Goal: Task Accomplishment & Management: Complete application form

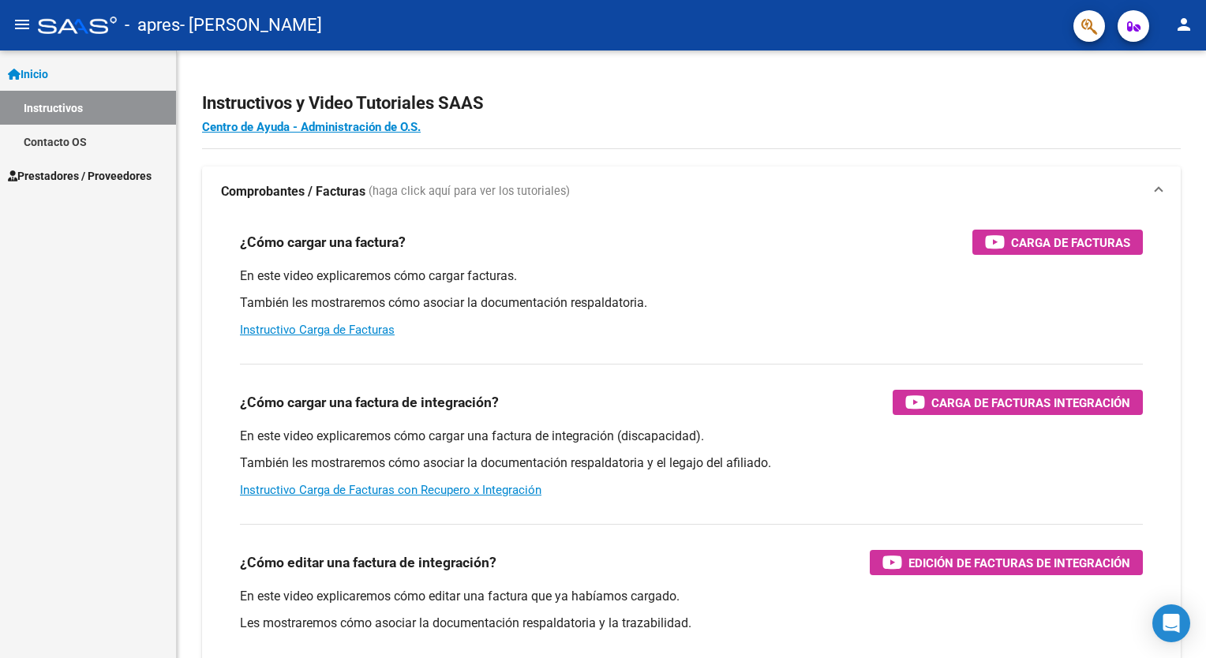
click at [109, 185] on link "Prestadores / Proveedores" at bounding box center [88, 176] width 176 height 34
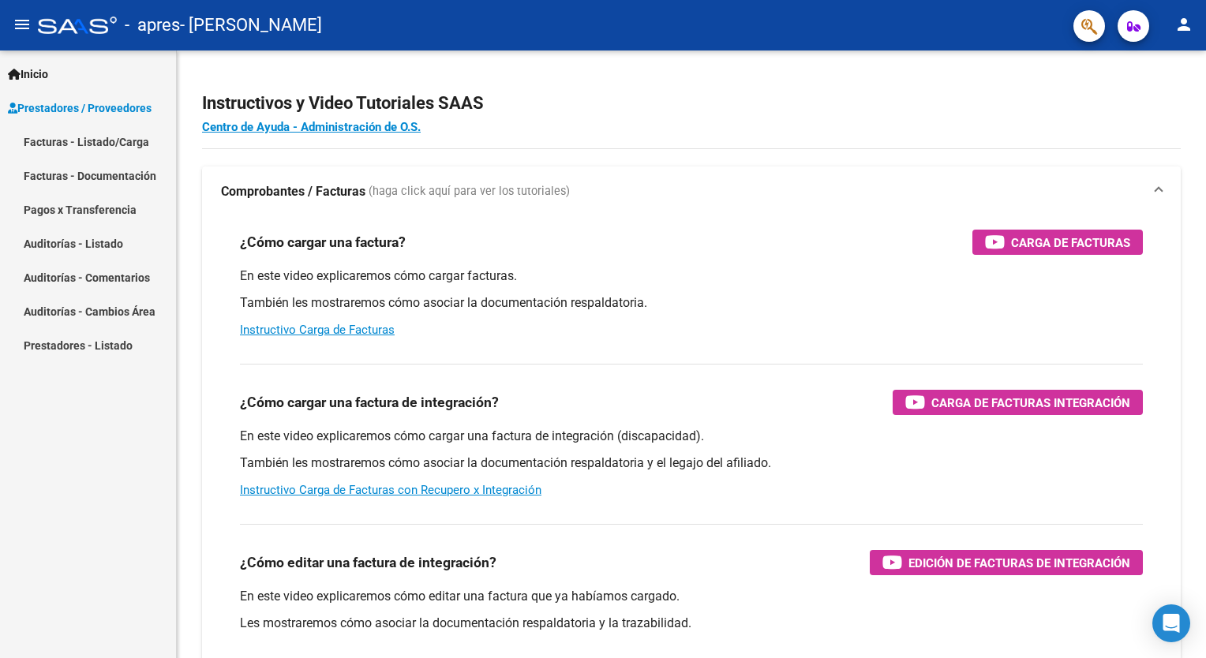
click at [104, 205] on link "Pagos x Transferencia" at bounding box center [88, 210] width 176 height 34
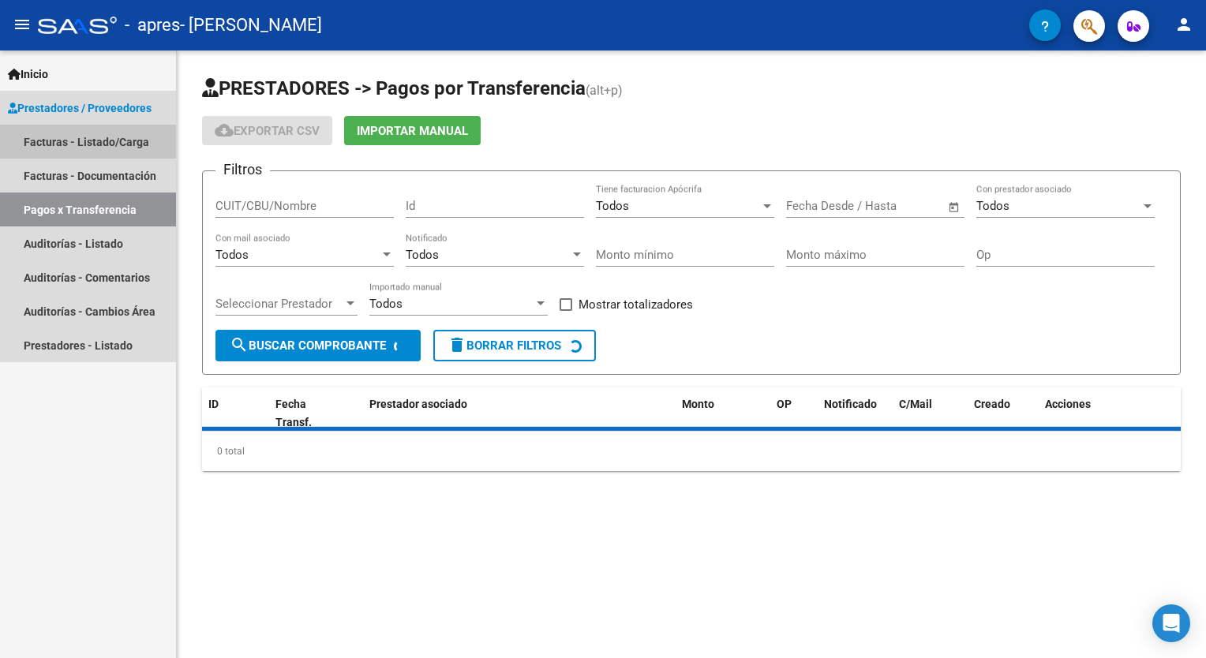
click at [110, 136] on link "Facturas - Listado/Carga" at bounding box center [88, 142] width 176 height 34
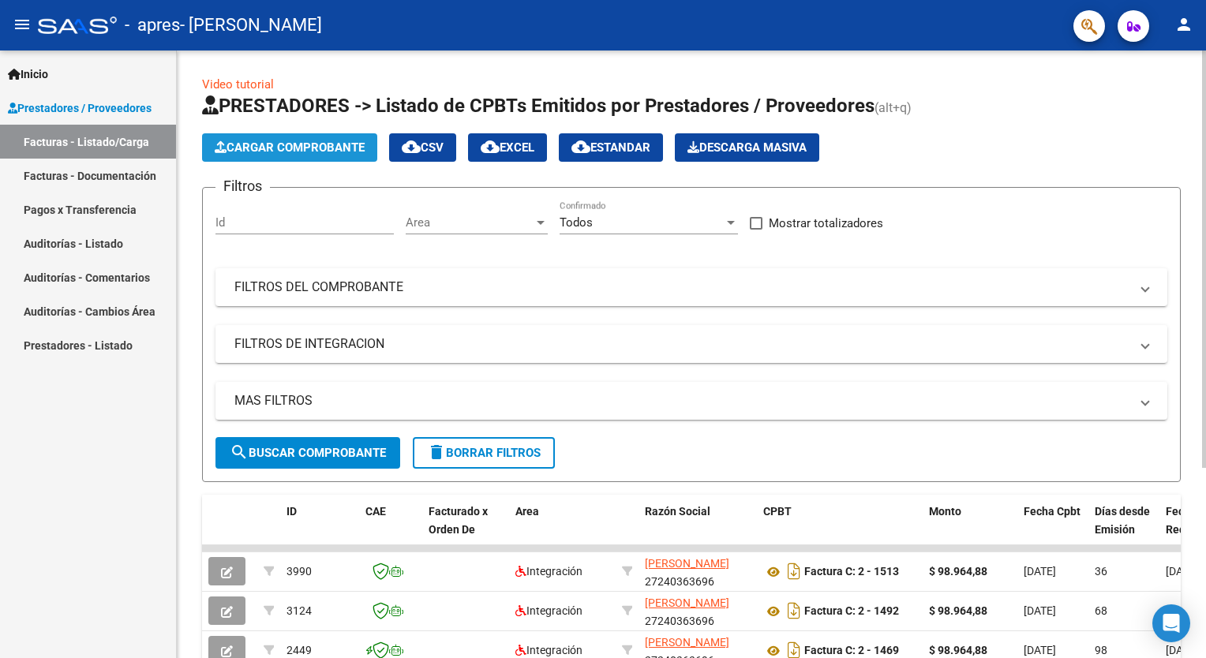
click at [240, 156] on button "Cargar Comprobante" at bounding box center [289, 147] width 175 height 28
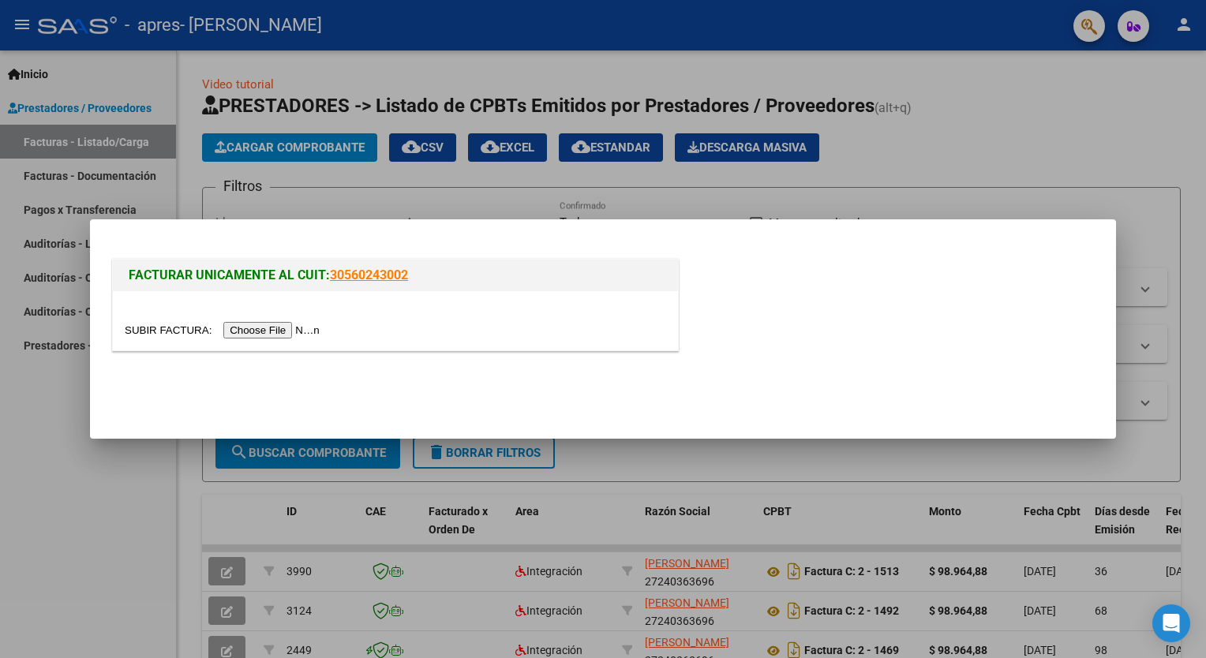
click at [240, 330] on input "file" at bounding box center [225, 330] width 200 height 17
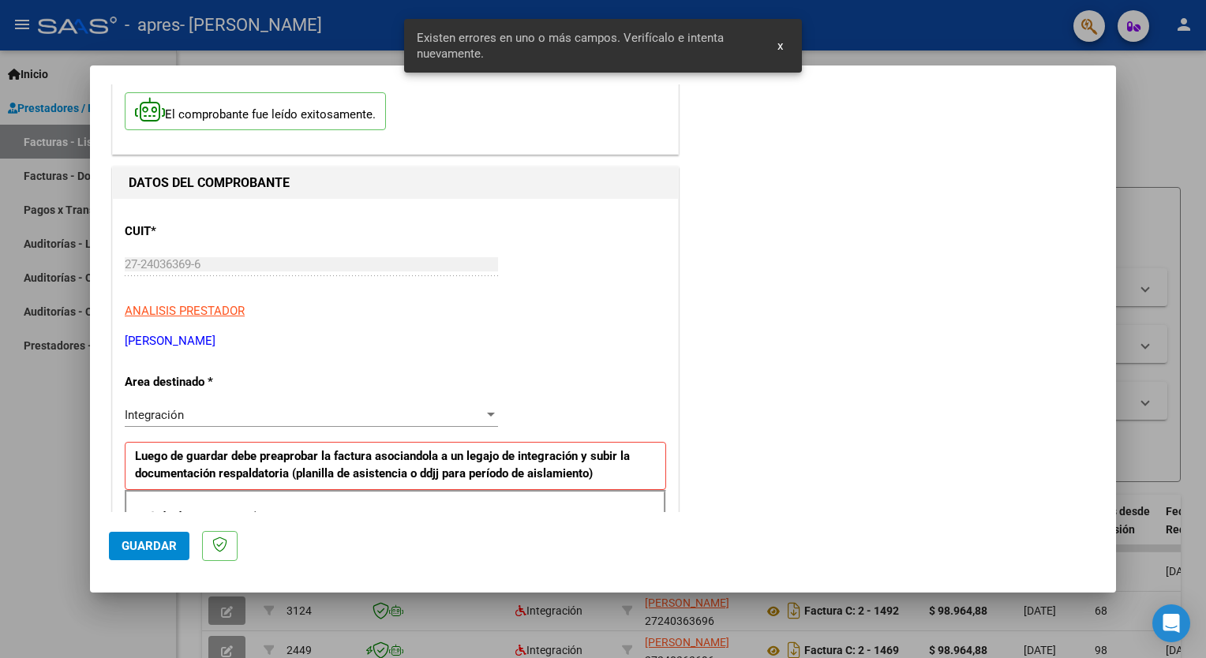
scroll to position [305, 0]
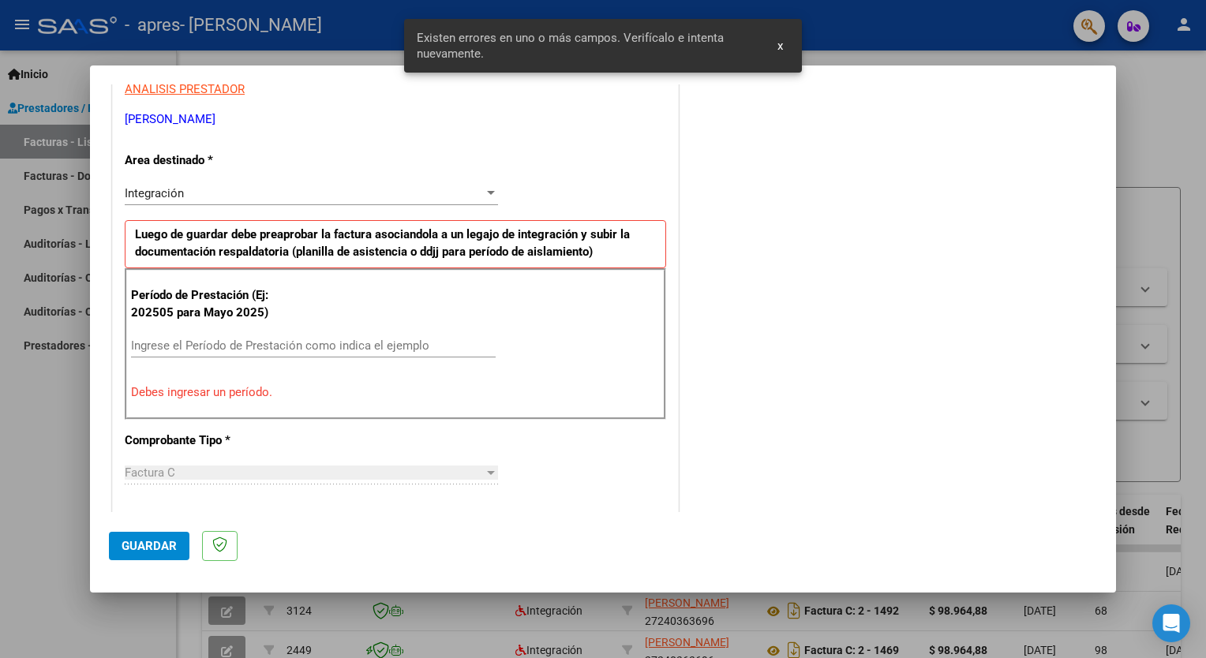
click at [245, 356] on div "Ingrese el Período de Prestación como indica el ejemplo" at bounding box center [313, 353] width 365 height 39
click at [248, 347] on input "Ingrese el Período de Prestación como indica el ejemplo" at bounding box center [313, 346] width 365 height 14
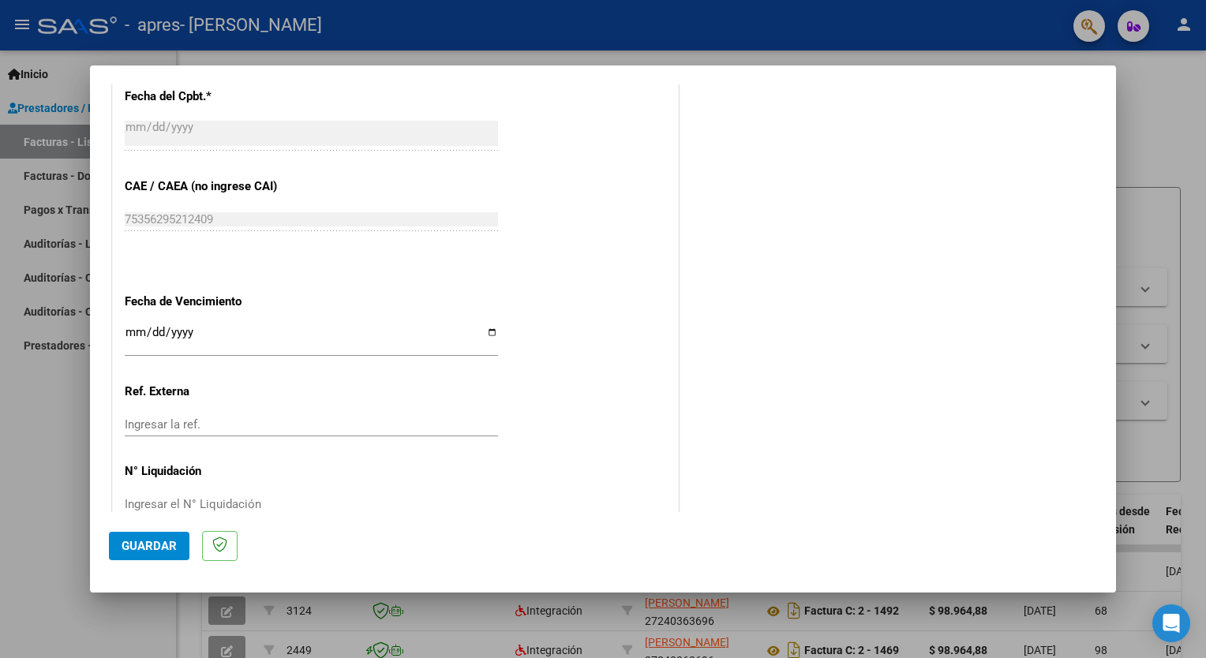
scroll to position [936, 0]
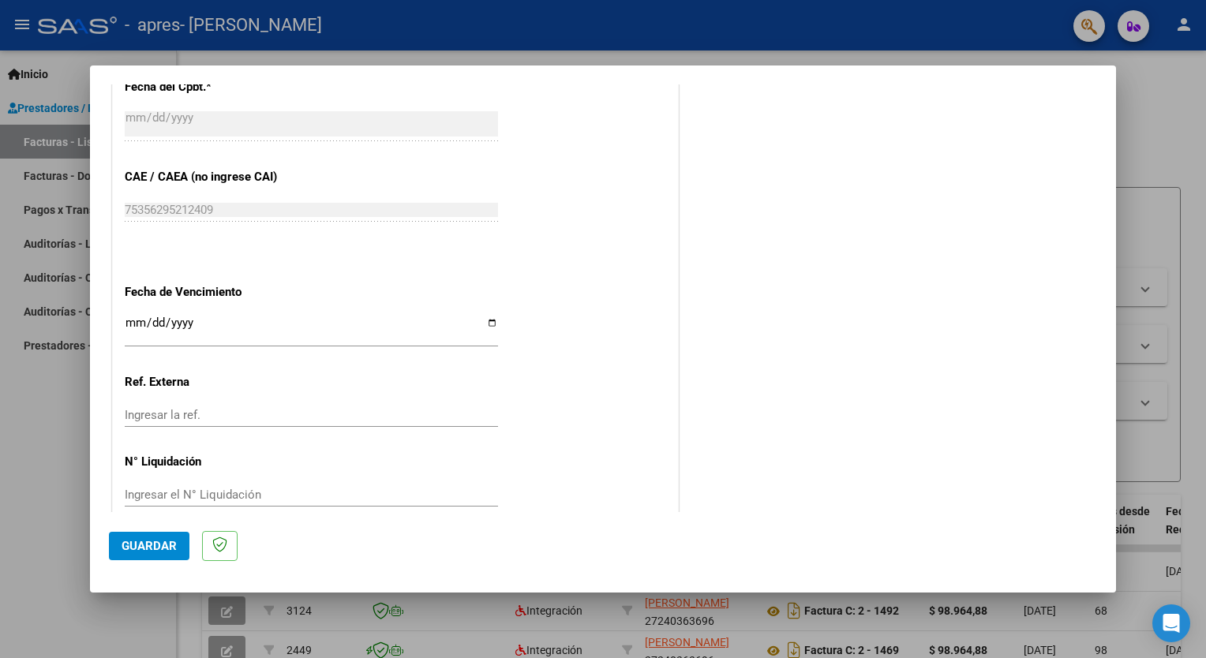
type input "202508"
click at [489, 320] on input "Ingresar la fecha" at bounding box center [311, 328] width 373 height 25
type input "[DATE]"
click at [143, 552] on span "Guardar" at bounding box center [149, 546] width 55 height 14
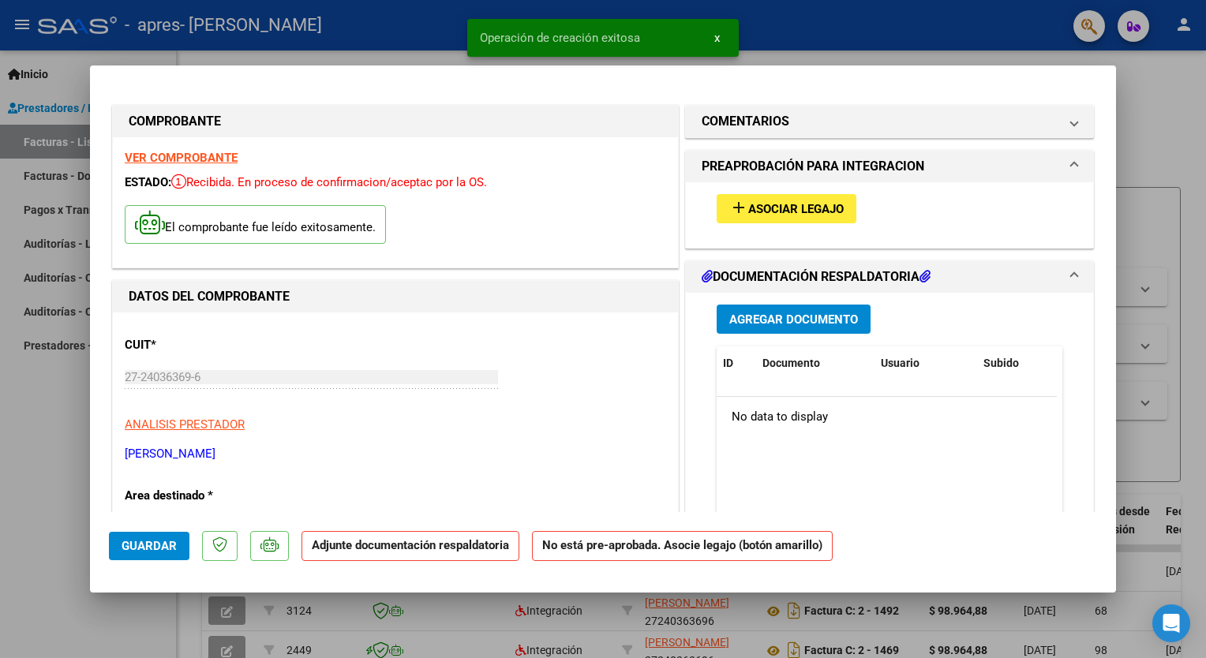
click at [817, 226] on div "add Asociar Legajo" at bounding box center [889, 208] width 369 height 53
click at [810, 216] on button "add Asociar Legajo" at bounding box center [786, 208] width 140 height 29
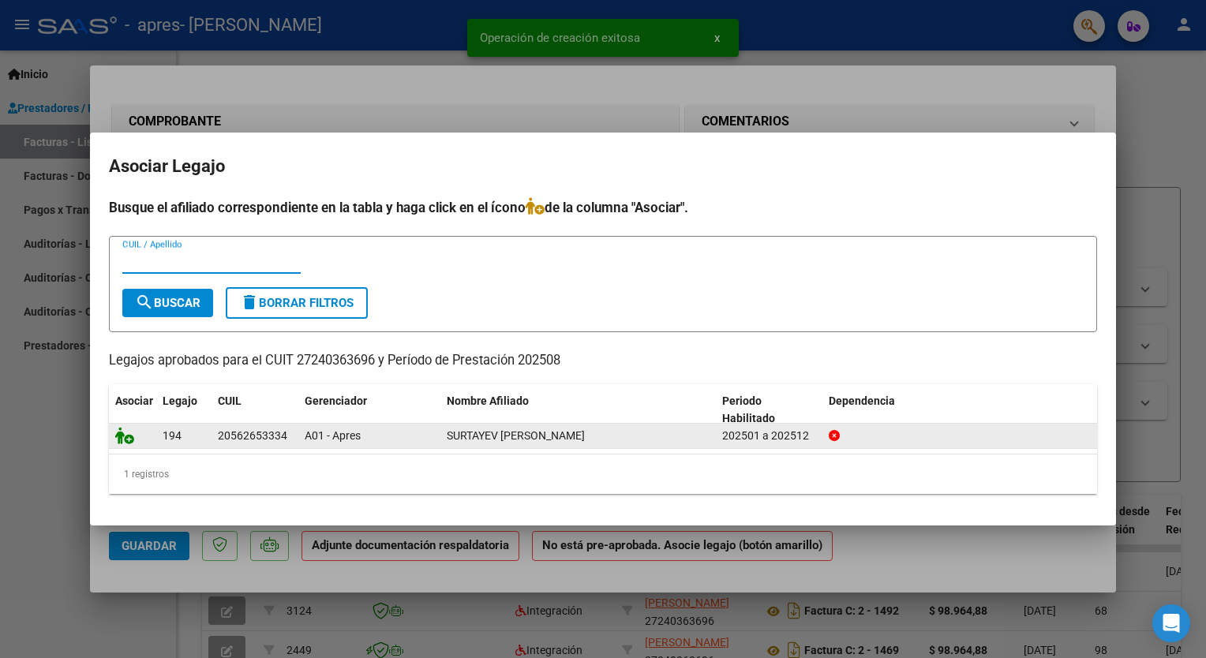
click at [126, 429] on icon at bounding box center [124, 435] width 19 height 17
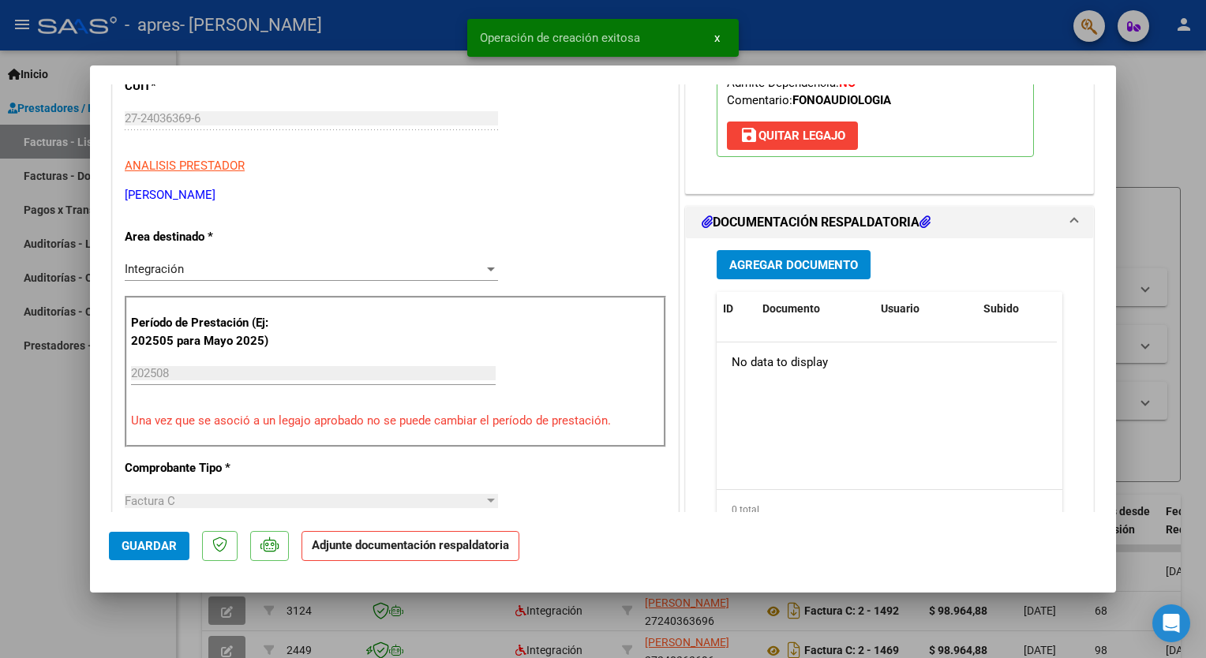
scroll to position [316, 0]
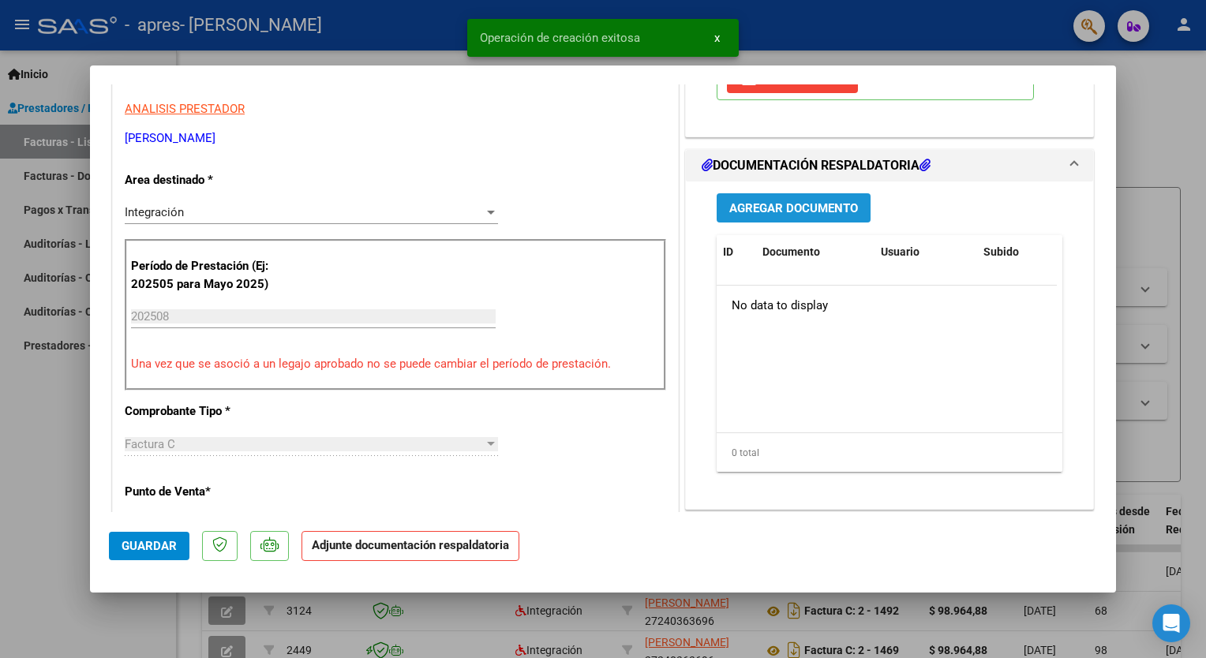
click at [786, 211] on span "Agregar Documento" at bounding box center [793, 208] width 129 height 14
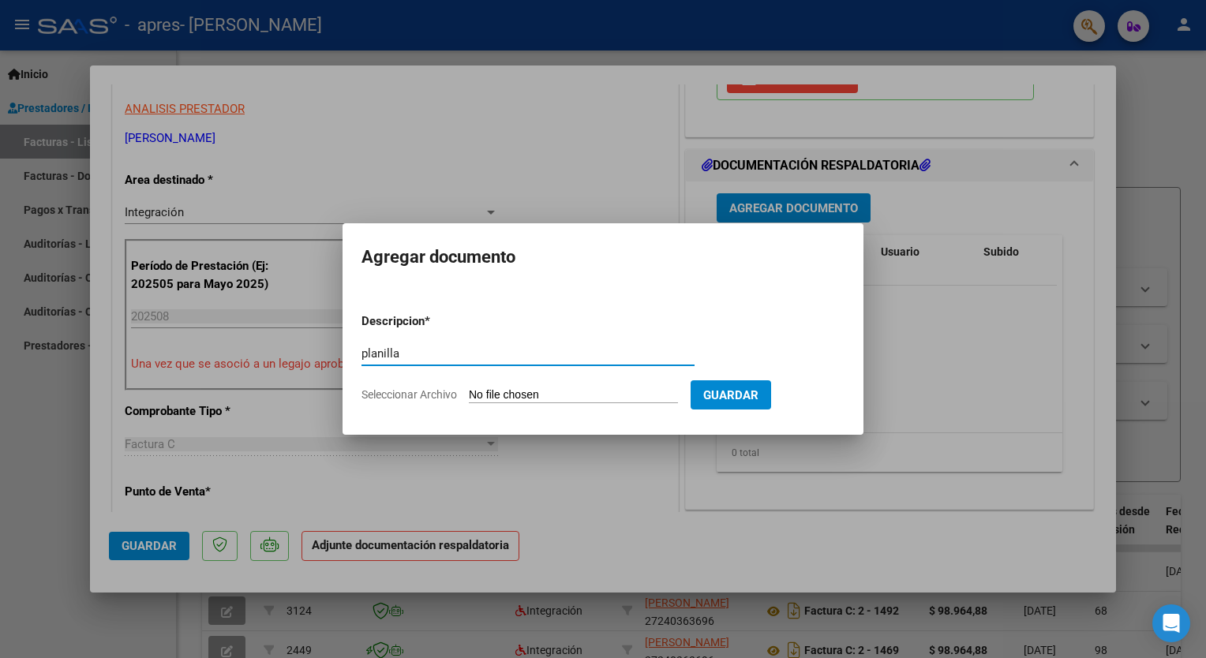
type input "planilla"
click at [538, 391] on input "Seleccionar Archivo" at bounding box center [573, 395] width 209 height 15
type input "C:\fakepath\axel.pdf"
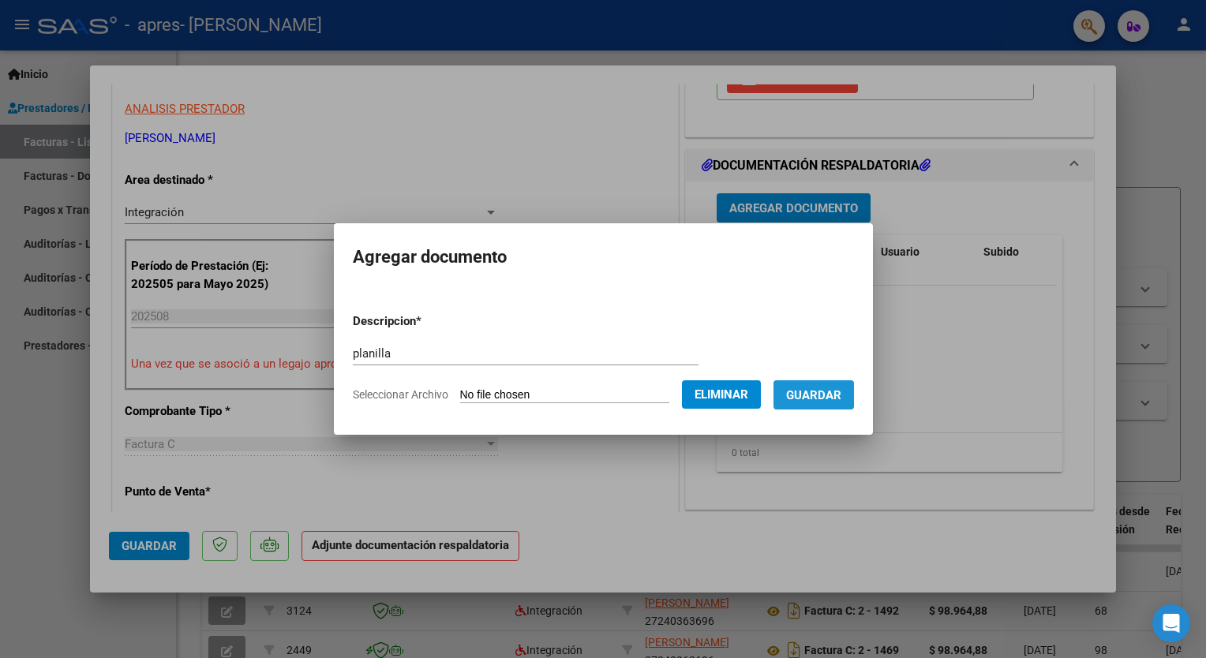
click at [832, 391] on span "Guardar" at bounding box center [813, 395] width 55 height 14
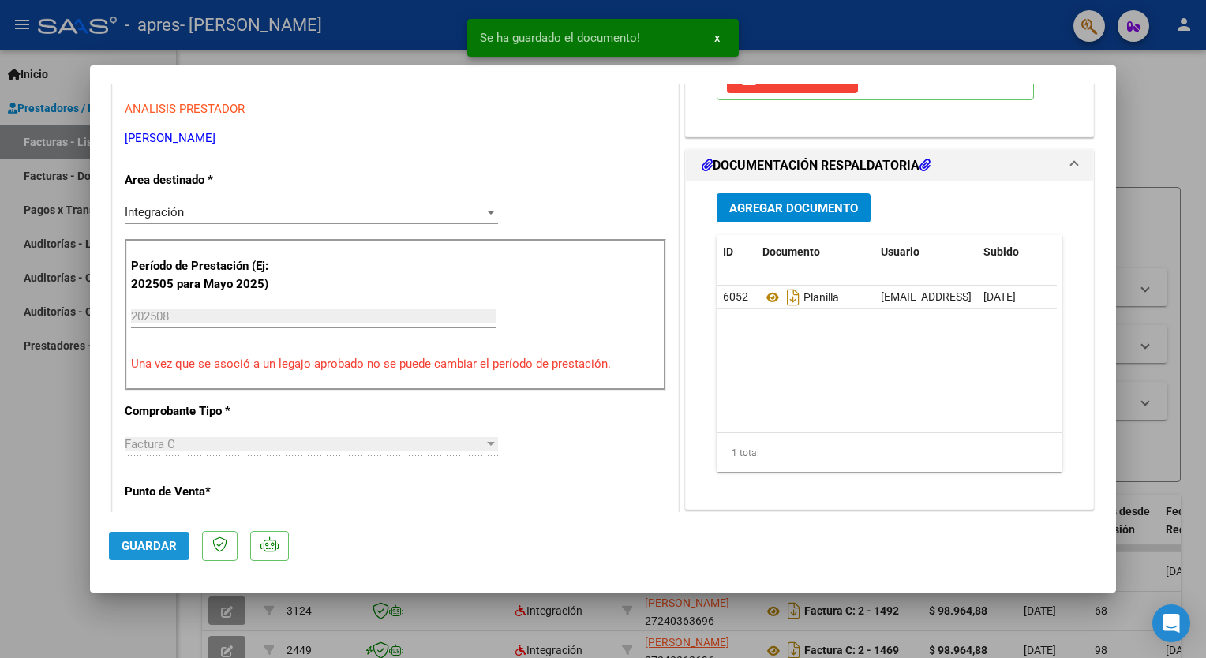
click at [138, 557] on button "Guardar" at bounding box center [149, 546] width 80 height 28
click at [60, 535] on div at bounding box center [603, 329] width 1206 height 658
type input "$ 0,00"
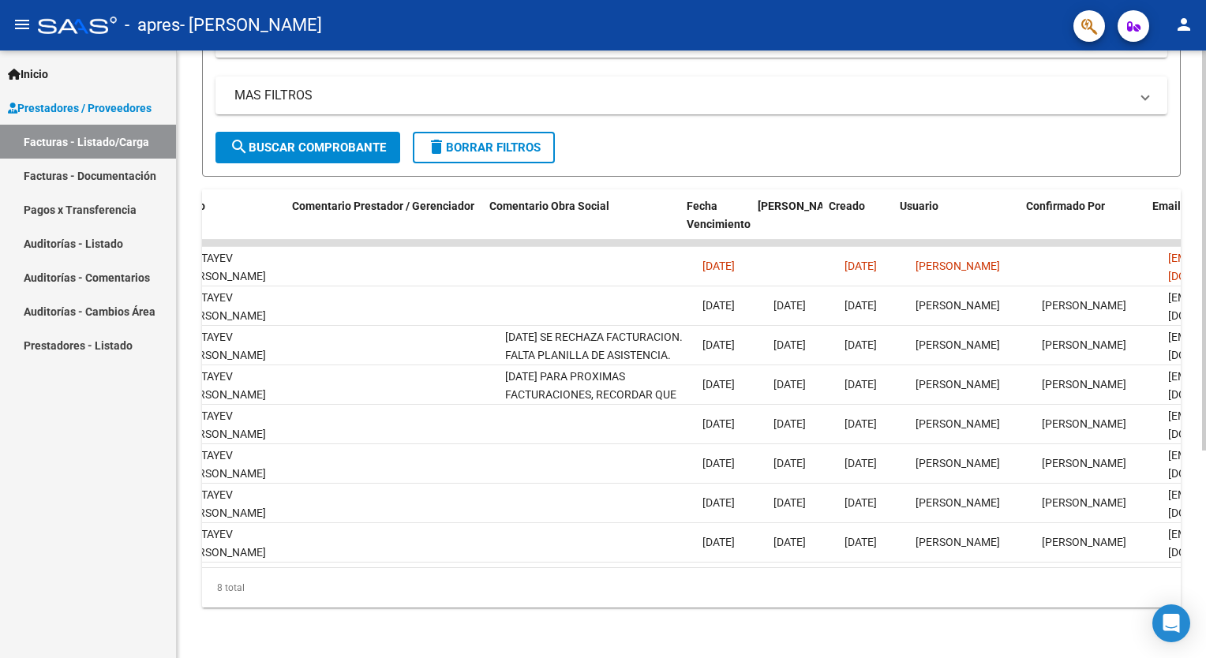
scroll to position [0, 2225]
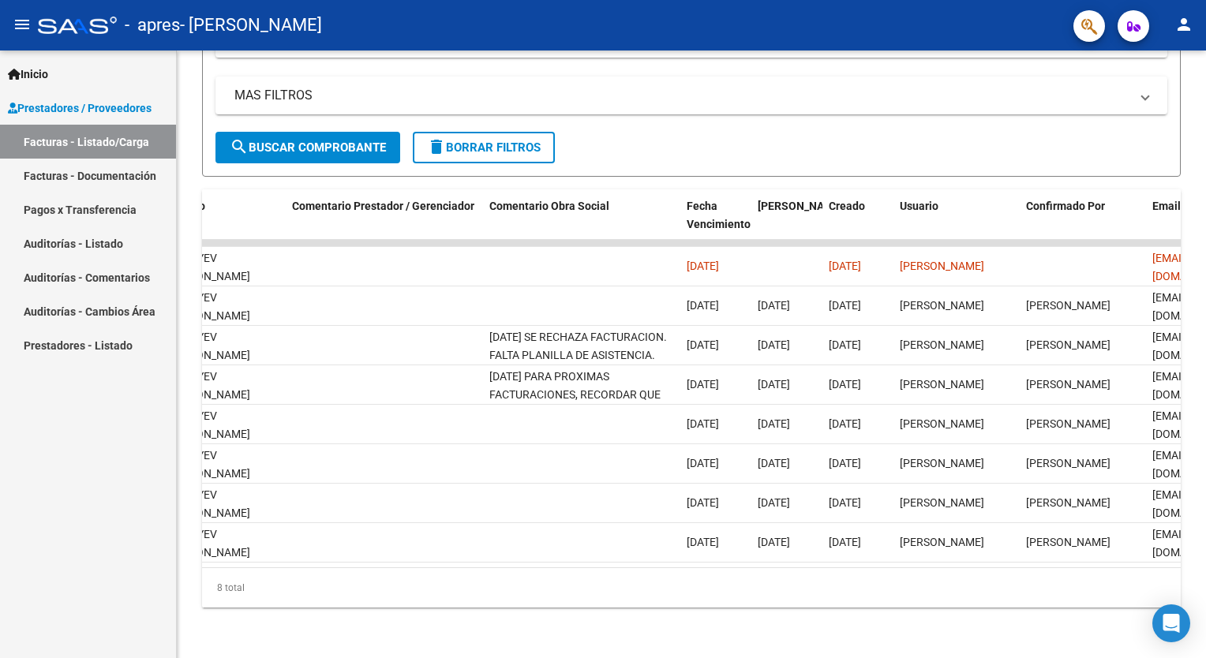
click at [1190, 38] on button "person" at bounding box center [1184, 25] width 32 height 32
click at [1139, 114] on button "exit_to_app Salir" at bounding box center [1151, 104] width 96 height 38
